Goal: Information Seeking & Learning: Find specific fact

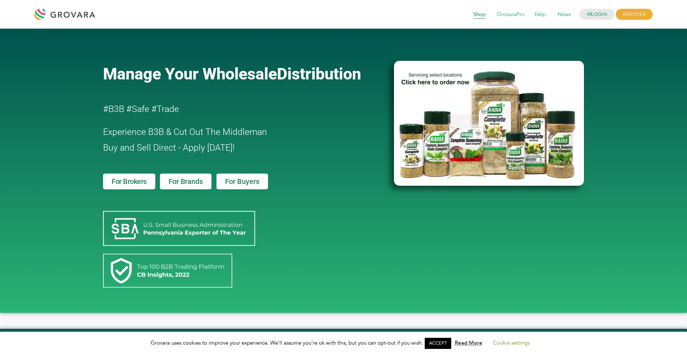
click at [486, 18] on span "Shop" at bounding box center [480, 15] width 22 height 14
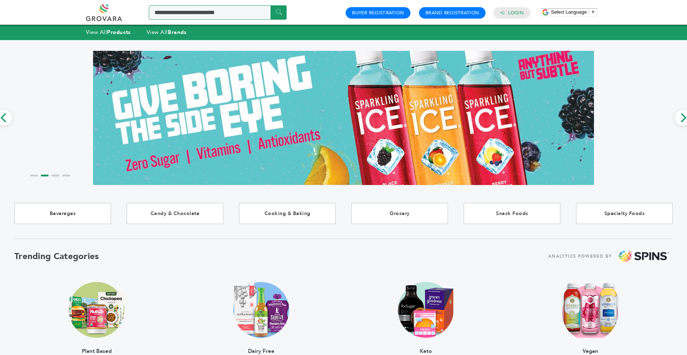
click at [227, 10] on input "Search a product or brand..." at bounding box center [218, 12] width 138 height 14
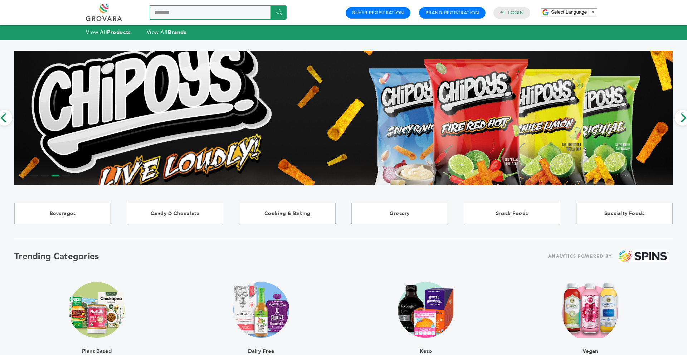
type input "*******"
click at [271, 5] on input "******" at bounding box center [279, 12] width 16 height 14
